Goal: Task Accomplishment & Management: Use online tool/utility

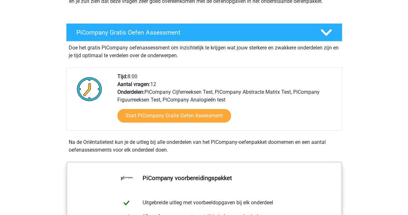
scroll to position [123, 0]
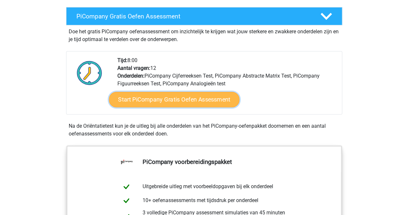
click at [151, 107] on link "Start PiCompany Gratis Oefen Assessment" at bounding box center [174, 99] width 131 height 15
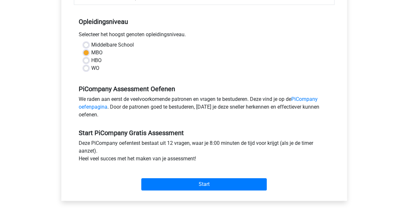
scroll to position [238, 0]
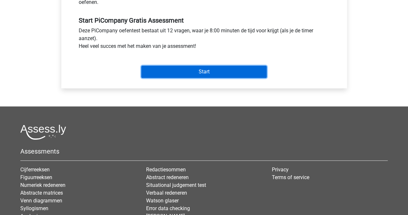
click at [194, 76] on input "Start" at bounding box center [203, 71] width 125 height 12
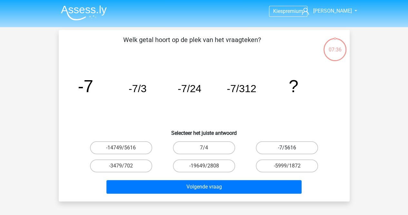
click at [264, 150] on label "-7/5616" at bounding box center [287, 147] width 62 height 13
click at [287, 150] on input "-7/5616" at bounding box center [289, 149] width 4 height 4
radio input "true"
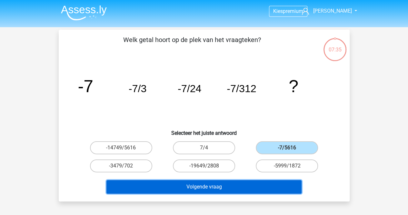
click at [255, 190] on button "Volgende vraag" at bounding box center [203, 187] width 195 height 14
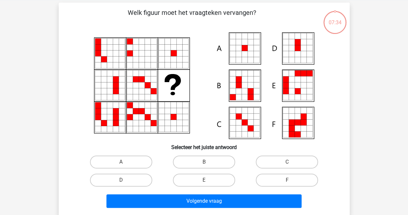
scroll to position [30, 0]
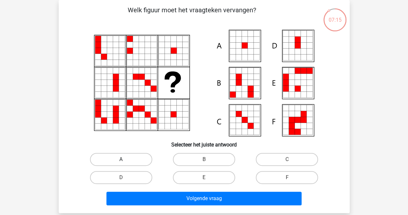
click at [101, 159] on label "A" at bounding box center [121, 159] width 62 height 13
click at [121, 159] on input "A" at bounding box center [123, 161] width 4 height 4
radio input "true"
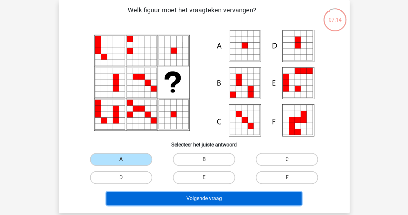
click at [161, 201] on button "Volgende vraag" at bounding box center [203, 198] width 195 height 14
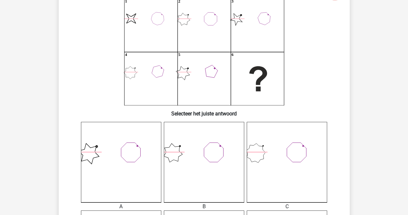
scroll to position [57, 0]
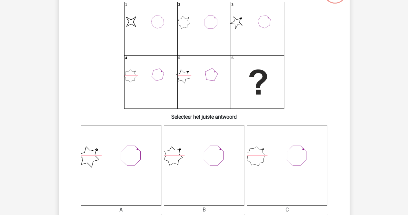
drag, startPoint x: 187, startPoint y: 80, endPoint x: 184, endPoint y: 84, distance: 5.1
click at [184, 84] on icon "image/svg+xml 1 2 3 4 5 6" at bounding box center [204, 55] width 260 height 106
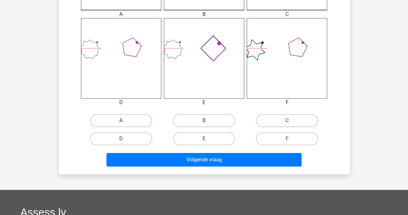
scroll to position [253, 0]
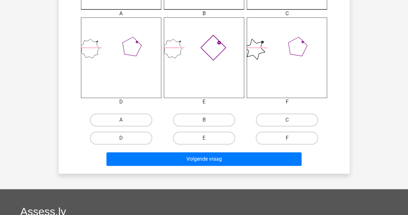
click at [276, 137] on label "F" at bounding box center [287, 137] width 62 height 13
click at [287, 138] on input "F" at bounding box center [289, 140] width 4 height 4
radio input "true"
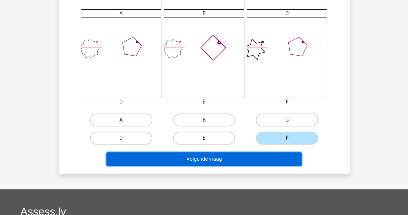
click at [209, 159] on button "Volgende vraag" at bounding box center [203, 159] width 195 height 14
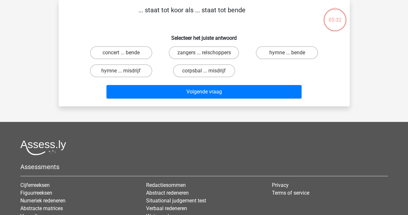
scroll to position [0, 0]
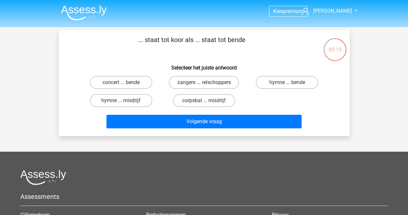
click at [232, 42] on p "... staat tot koor als ... staat tot bende" at bounding box center [192, 44] width 246 height 19
click at [208, 84] on label "zangers ... relschoppers" at bounding box center [204, 82] width 70 height 13
click at [208, 84] on input "zangers ... relschoppers" at bounding box center [206, 84] width 4 height 4
radio input "true"
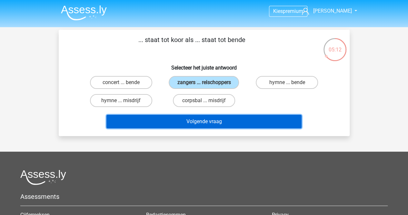
click at [209, 120] on button "Volgende vraag" at bounding box center [203, 122] width 195 height 14
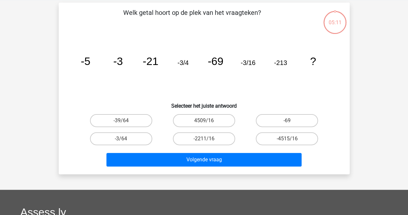
scroll to position [30, 0]
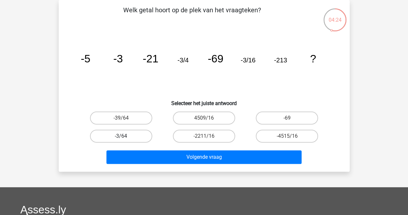
click at [135, 136] on label "-3/64" at bounding box center [121, 135] width 62 height 13
click at [125, 136] on input "-3/64" at bounding box center [123, 138] width 4 height 4
radio input "true"
click at [250, 64] on icon "image/svg+xml -5 -3 -21 -3/4 -69 -3/16 -213 ?" at bounding box center [204, 62] width 260 height 65
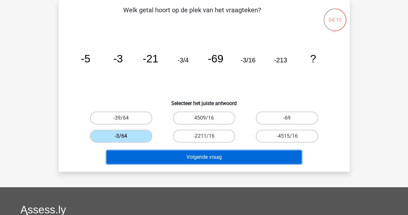
click at [206, 158] on button "Volgende vraag" at bounding box center [203, 157] width 195 height 14
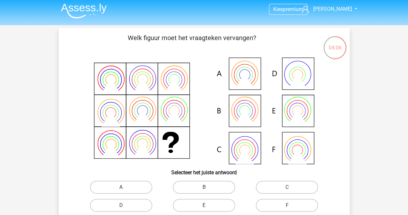
scroll to position [26, 0]
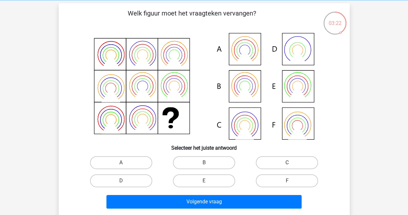
click at [273, 159] on label "C" at bounding box center [287, 162] width 62 height 13
click at [287, 162] on input "C" at bounding box center [289, 164] width 4 height 4
radio input "true"
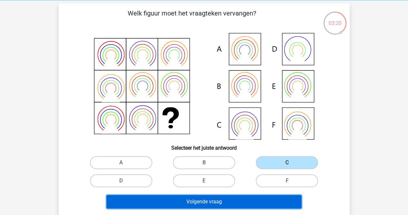
click at [217, 198] on button "Volgende vraag" at bounding box center [203, 202] width 195 height 14
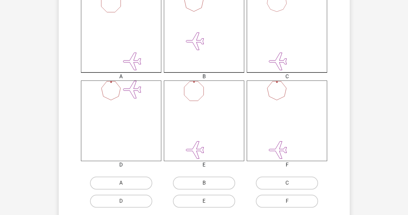
scroll to position [190, 0]
click at [136, 199] on label "D" at bounding box center [121, 201] width 62 height 13
click at [125, 201] on input "D" at bounding box center [123, 203] width 4 height 4
radio input "true"
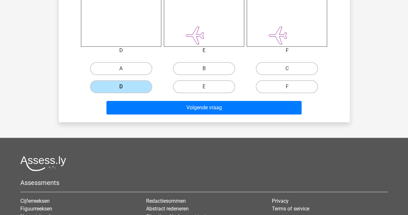
scroll to position [305, 0]
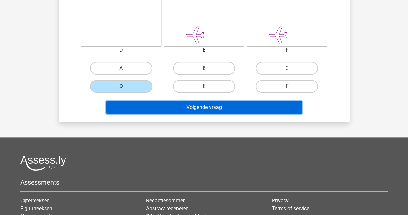
click at [202, 105] on button "Volgende vraag" at bounding box center [203, 107] width 195 height 14
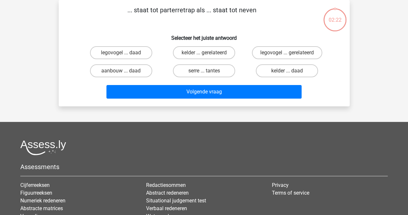
scroll to position [0, 0]
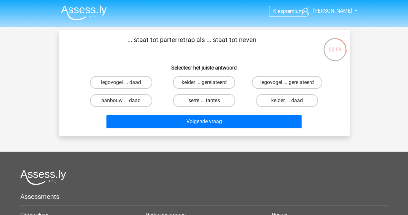
click at [198, 101] on label "serre ... tantes" at bounding box center [204, 100] width 62 height 13
click at [204, 101] on input "serre ... tantes" at bounding box center [206, 102] width 4 height 4
radio input "true"
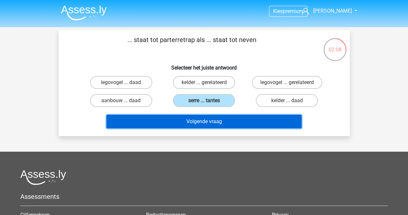
click at [204, 119] on button "Volgende vraag" at bounding box center [203, 122] width 195 height 14
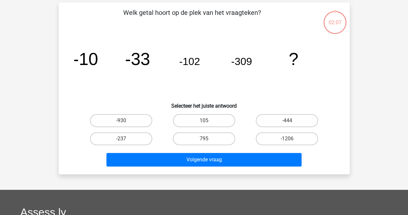
scroll to position [30, 0]
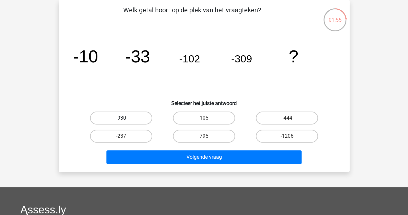
click at [136, 123] on label "-930" at bounding box center [121, 117] width 62 height 13
click at [125, 122] on input "-930" at bounding box center [123, 120] width 4 height 4
radio input "true"
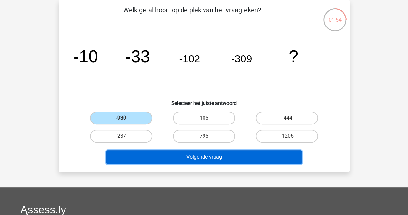
click at [193, 152] on button "Volgende vraag" at bounding box center [203, 157] width 195 height 14
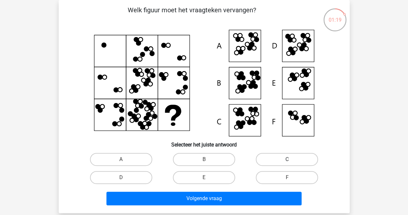
click at [278, 158] on label "C" at bounding box center [287, 159] width 62 height 13
click at [287, 159] on input "C" at bounding box center [289, 161] width 4 height 4
radio input "true"
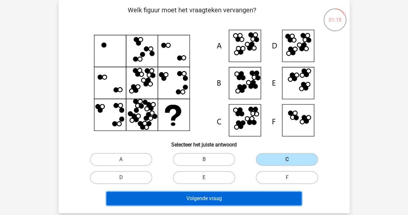
click at [241, 195] on button "Volgende vraag" at bounding box center [203, 198] width 195 height 14
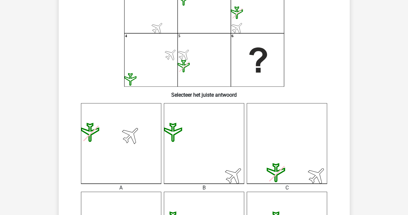
scroll to position [0, 0]
